Goal: Task Accomplishment & Management: Use online tool/utility

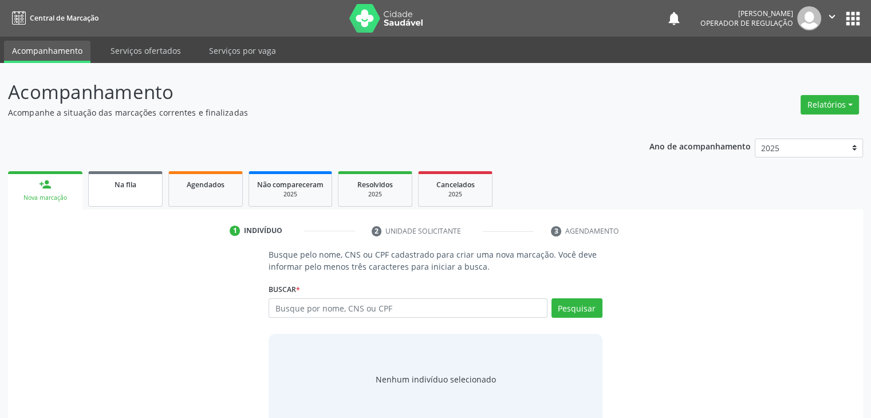
click at [137, 191] on link "Na fila" at bounding box center [125, 188] width 74 height 35
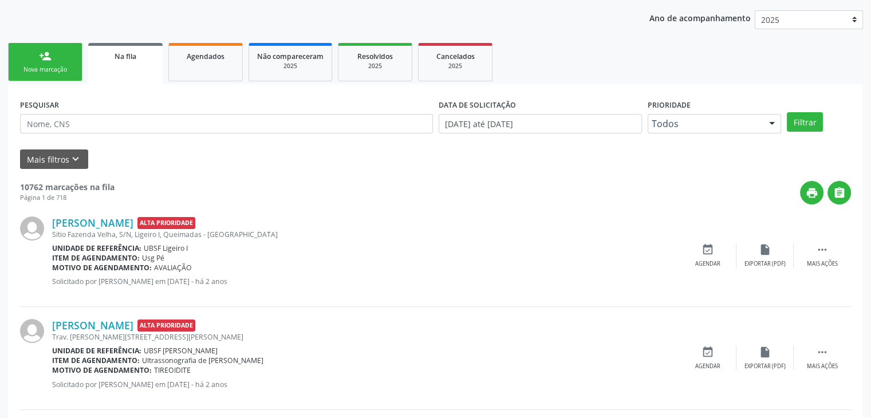
scroll to position [144, 0]
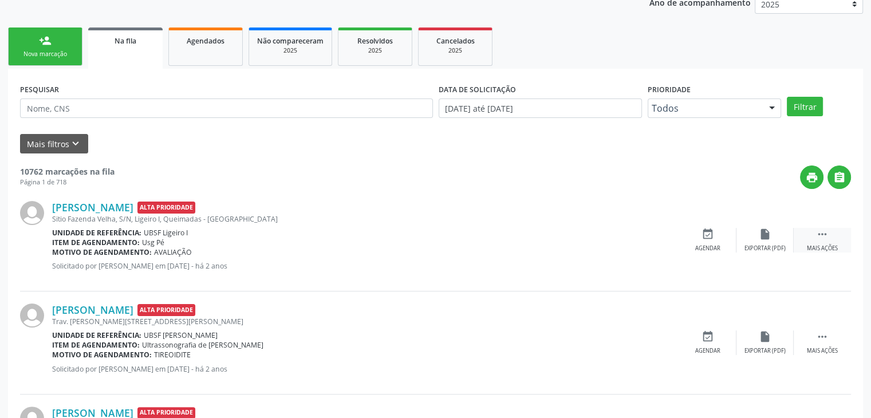
click at [820, 235] on icon "" at bounding box center [822, 234] width 13 height 13
click at [641, 241] on div "print Imprimir" at bounding box center [650, 240] width 57 height 25
click at [596, 244] on div "Exportar (PDF)" at bounding box center [593, 248] width 41 height 8
click at [651, 242] on div "print Imprimir" at bounding box center [650, 240] width 57 height 25
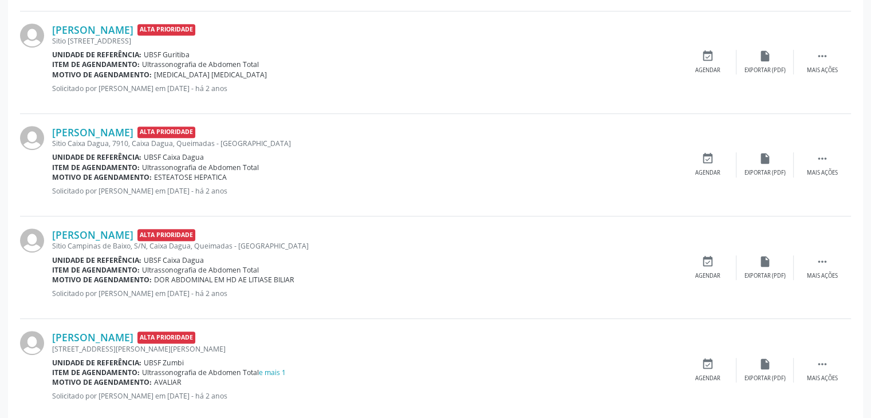
scroll to position [522, 0]
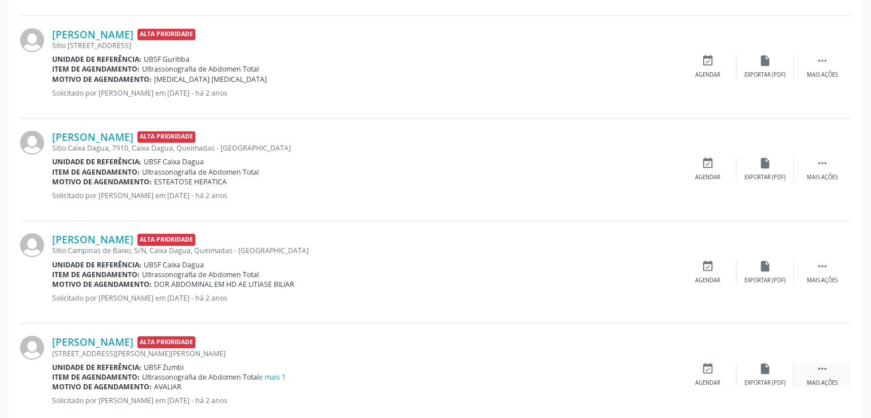
click at [829, 379] on div "Mais ações" at bounding box center [822, 383] width 31 height 8
click at [655, 379] on div "Imprimir" at bounding box center [650, 383] width 26 height 8
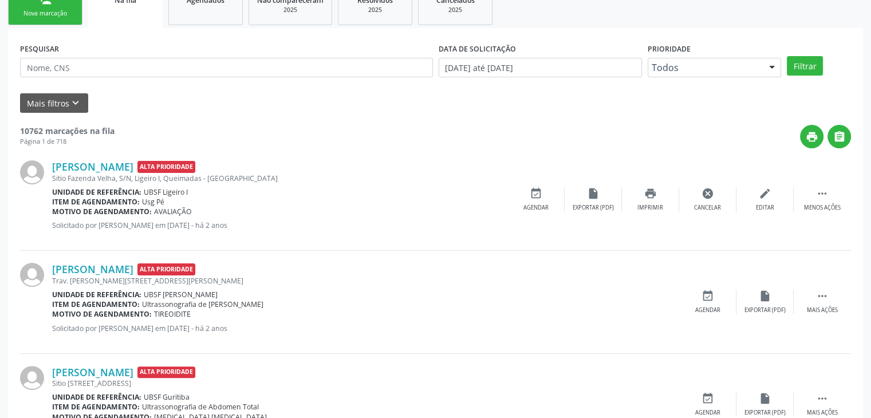
scroll to position [187, 0]
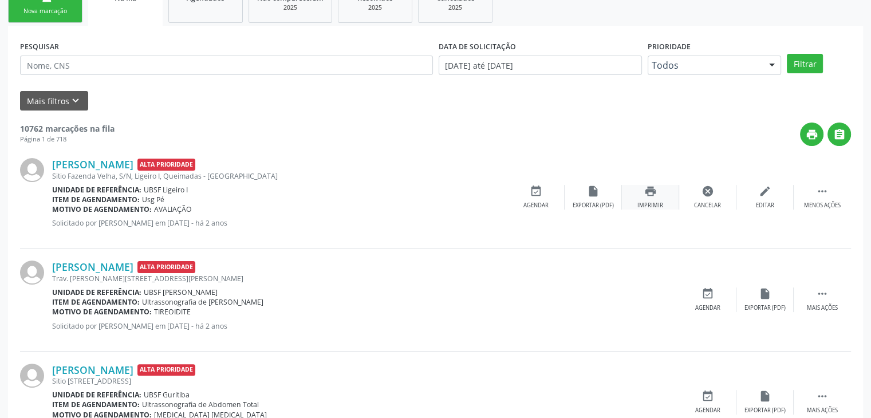
click at [654, 203] on div "Imprimir" at bounding box center [650, 206] width 26 height 8
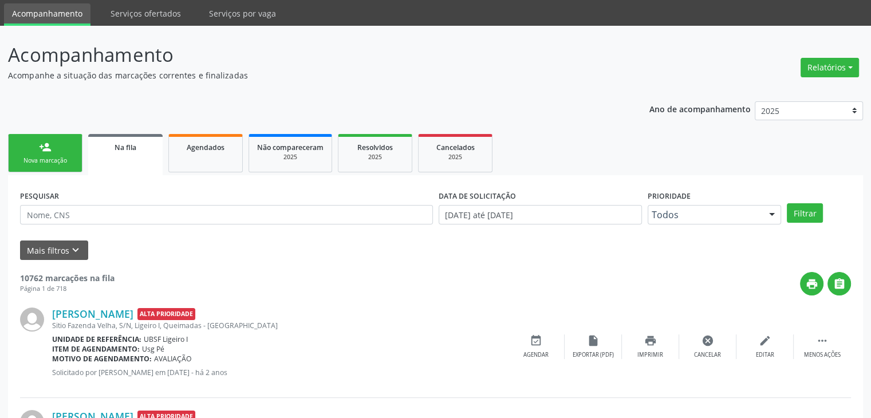
scroll to position [11, 0]
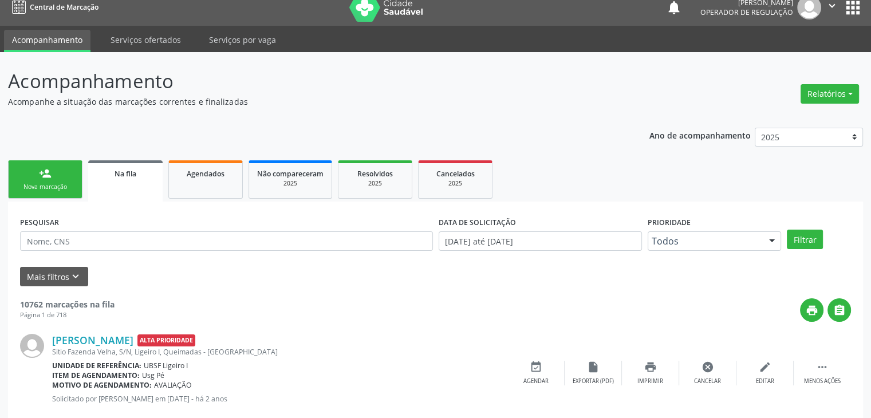
click at [847, 14] on button "apps" at bounding box center [853, 8] width 20 height 20
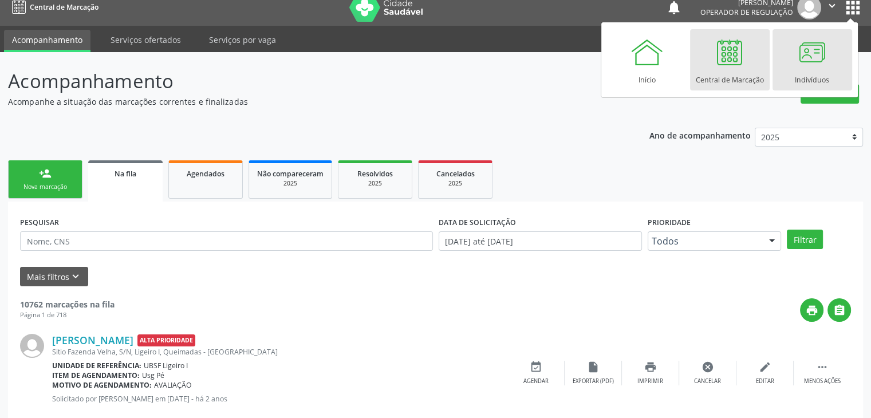
click at [817, 56] on div at bounding box center [812, 52] width 34 height 34
